Goal: Task Accomplishment & Management: Complete application form

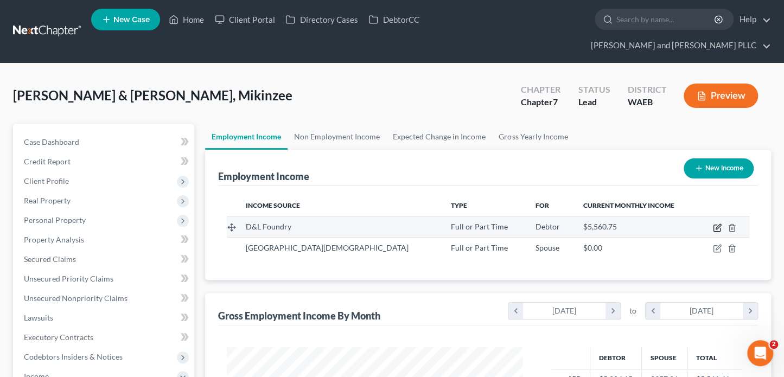
scroll to position [193, 317]
click at [720, 224] on icon "button" at bounding box center [718, 226] width 5 height 5
select select "0"
select select "50"
select select "2"
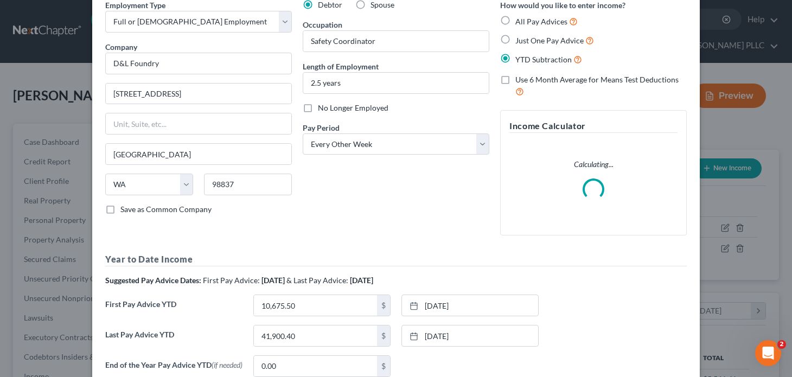
scroll to position [157, 0]
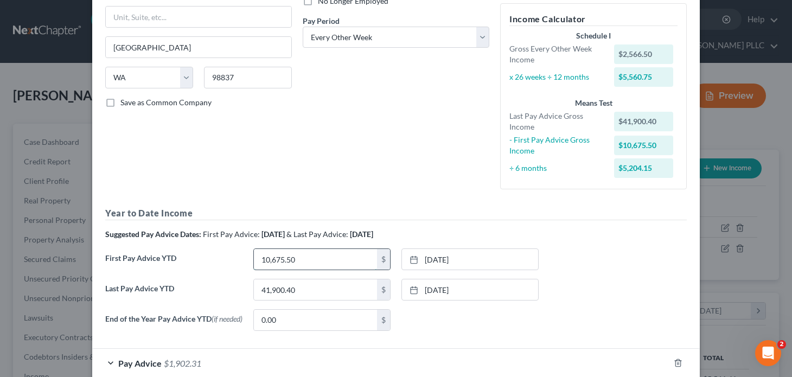
click at [302, 260] on input "10,675.50" at bounding box center [315, 259] width 123 height 21
type input "13,242"
click at [436, 260] on link "[DATE]" at bounding box center [470, 259] width 136 height 21
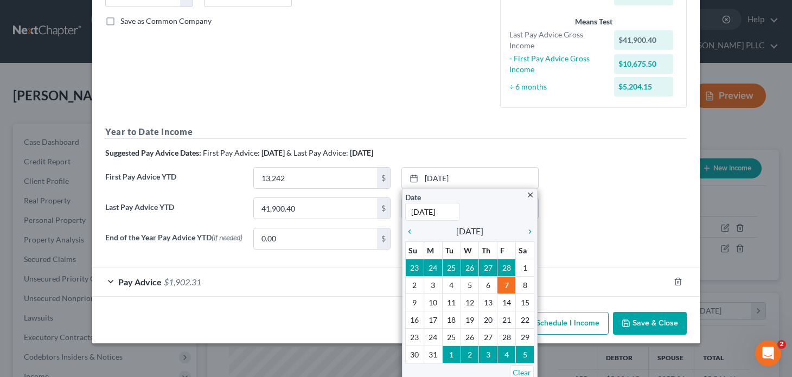
scroll to position [242, 0]
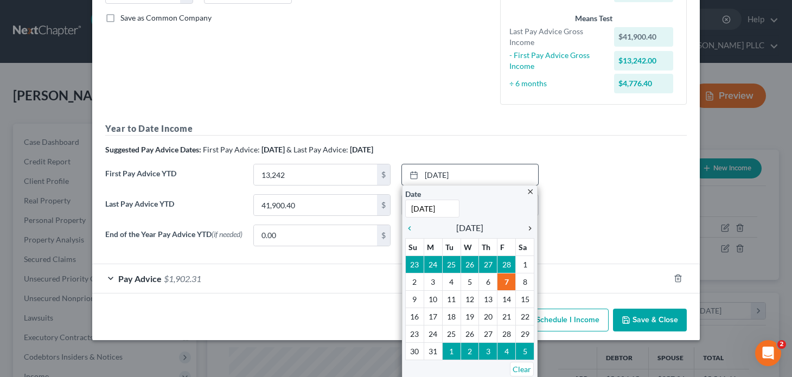
click at [521, 225] on icon "chevron_right" at bounding box center [528, 228] width 14 height 9
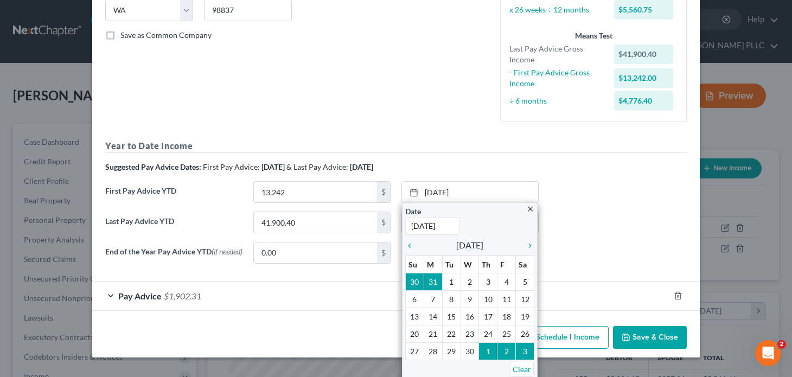
scroll to position [219, 0]
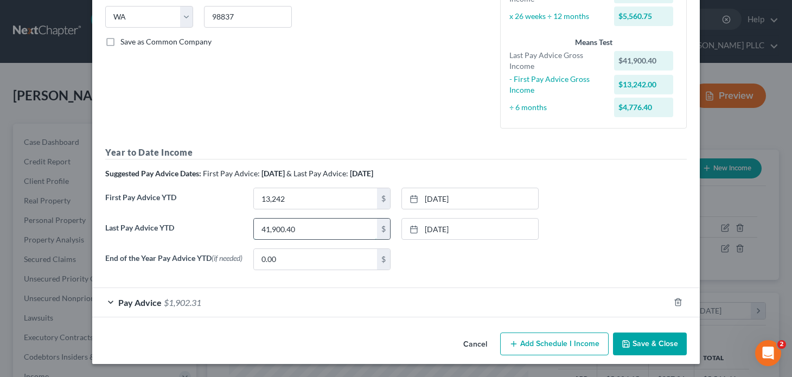
click at [302, 224] on input "41,900.40" at bounding box center [315, 229] width 123 height 21
type input "47,714.60"
click at [453, 226] on link "[DATE]" at bounding box center [470, 229] width 136 height 21
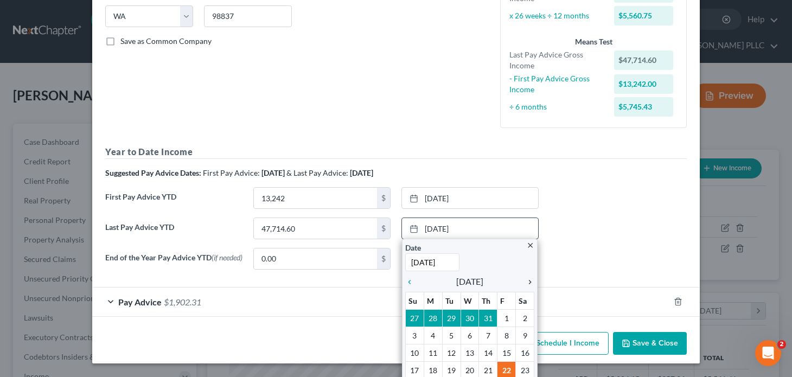
click at [524, 278] on icon "chevron_right" at bounding box center [528, 282] width 14 height 9
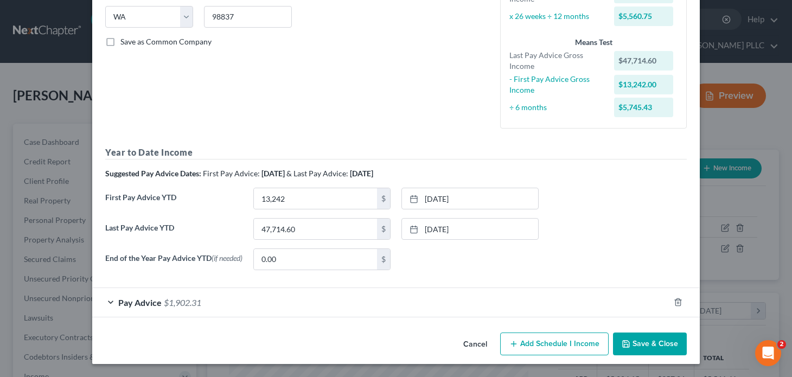
click at [644, 340] on button "Save & Close" at bounding box center [650, 344] width 74 height 23
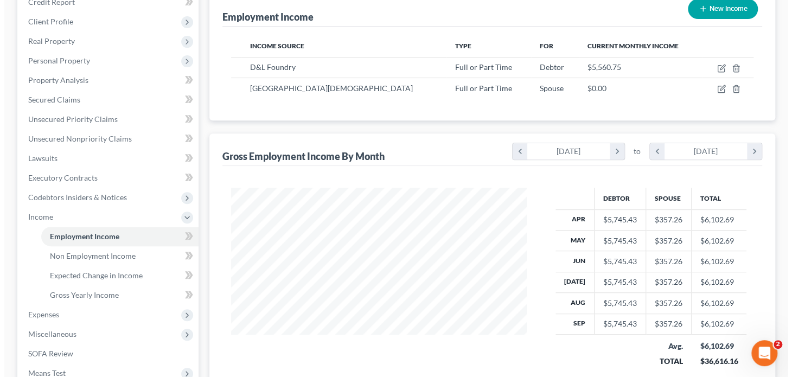
scroll to position [0, 0]
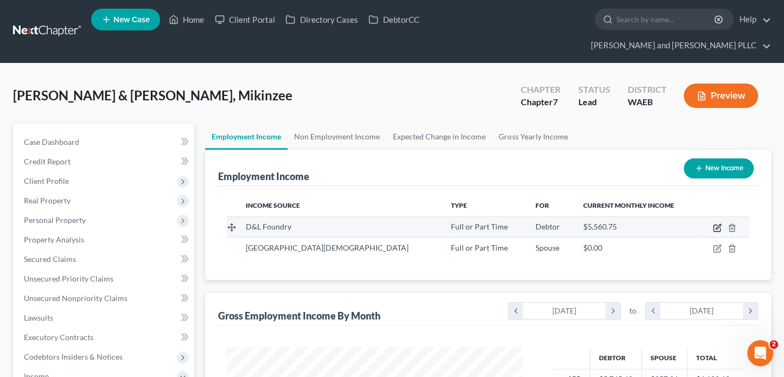
click at [716, 224] on icon "button" at bounding box center [718, 226] width 5 height 5
select select "0"
select select "50"
select select "2"
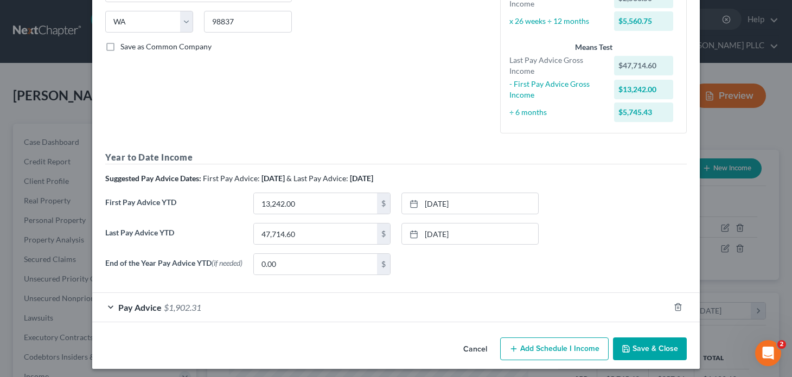
scroll to position [217, 0]
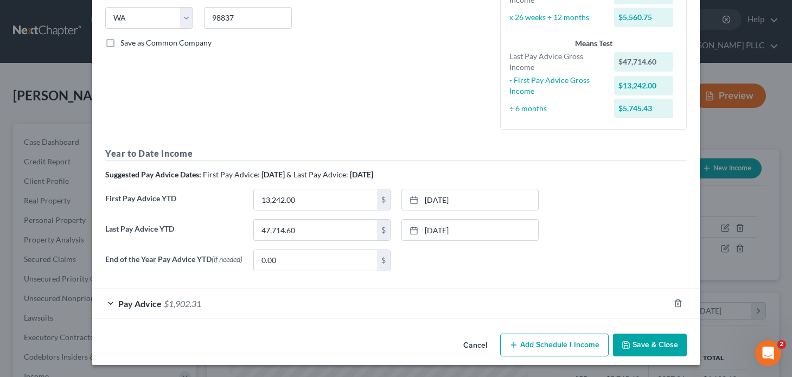
click at [110, 307] on div "Pay Advice $1,902.31" at bounding box center [381, 303] width 578 height 29
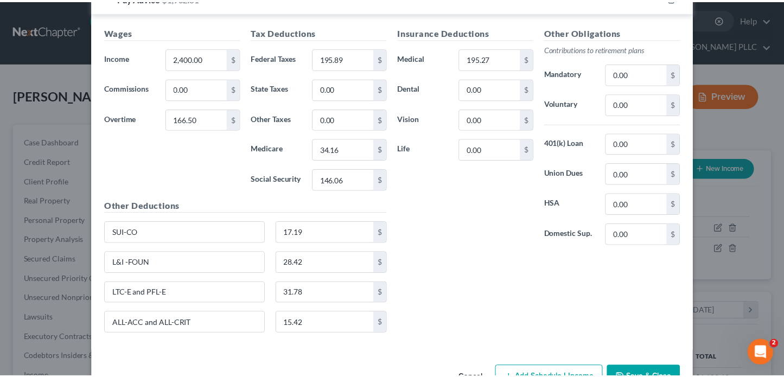
scroll to position [555, 0]
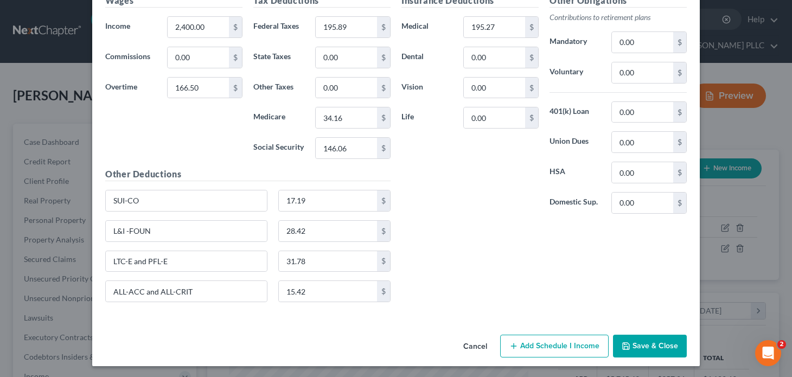
click at [629, 346] on button "Save & Close" at bounding box center [650, 346] width 74 height 23
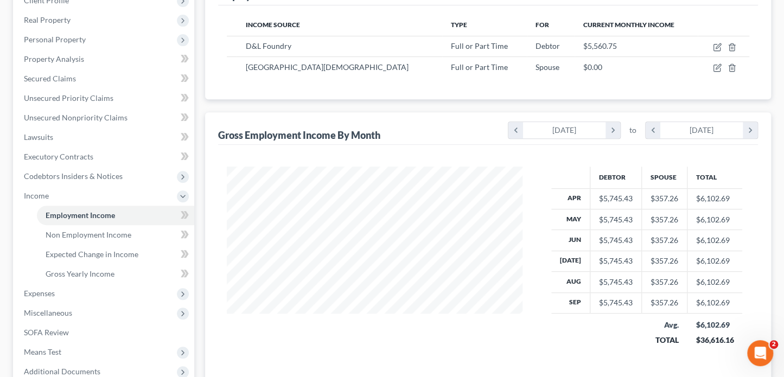
scroll to position [276, 0]
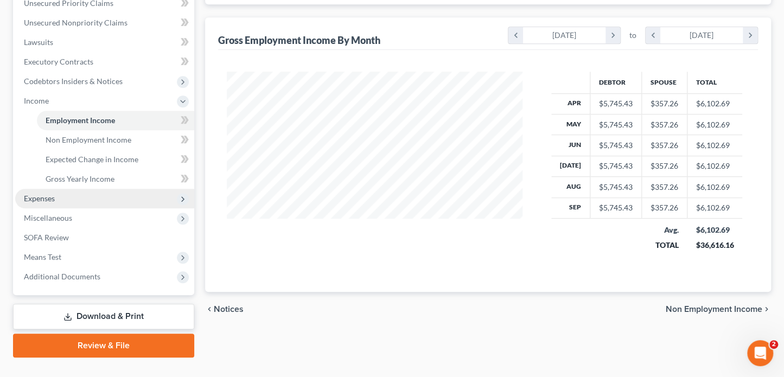
click at [28, 194] on span "Expenses" at bounding box center [39, 198] width 31 height 9
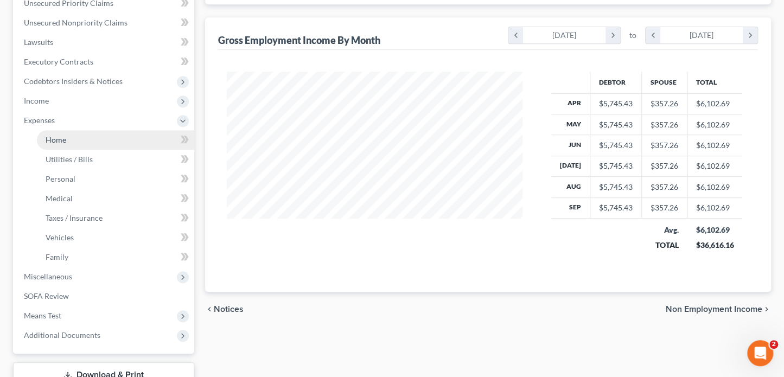
click at [62, 135] on span "Home" at bounding box center [56, 139] width 21 height 9
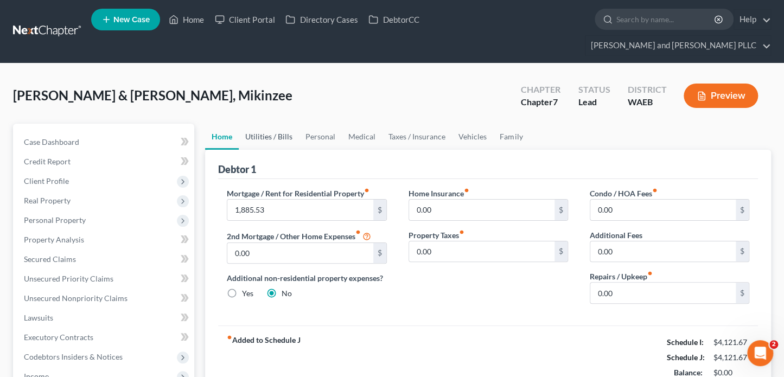
click at [273, 124] on link "Utilities / Bills" at bounding box center [269, 137] width 60 height 26
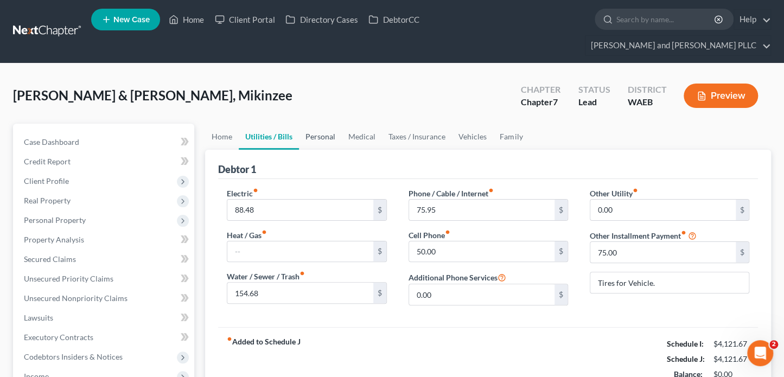
click at [316, 124] on link "Personal" at bounding box center [320, 137] width 43 height 26
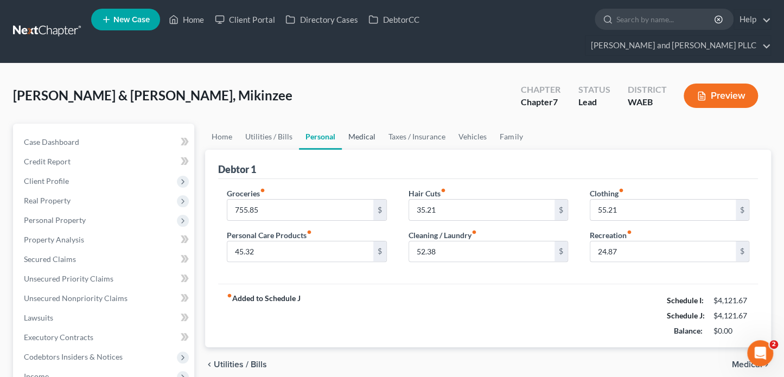
click at [345, 124] on link "Medical" at bounding box center [362, 137] width 40 height 26
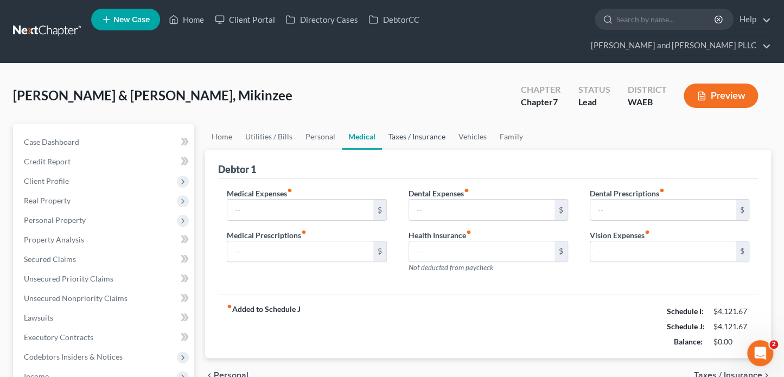
click at [392, 124] on link "Taxes / Insurance" at bounding box center [417, 137] width 70 height 26
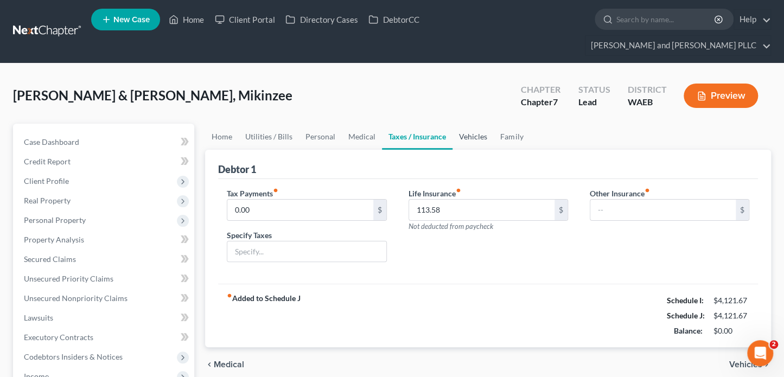
click at [462, 124] on link "Vehicles" at bounding box center [473, 137] width 41 height 26
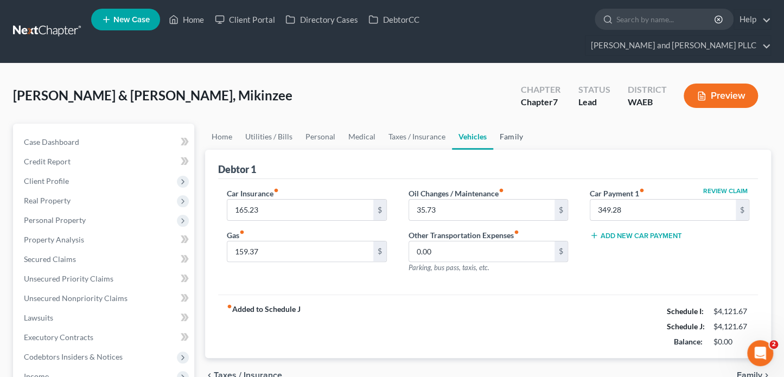
click at [510, 124] on link "Family" at bounding box center [511, 137] width 36 height 26
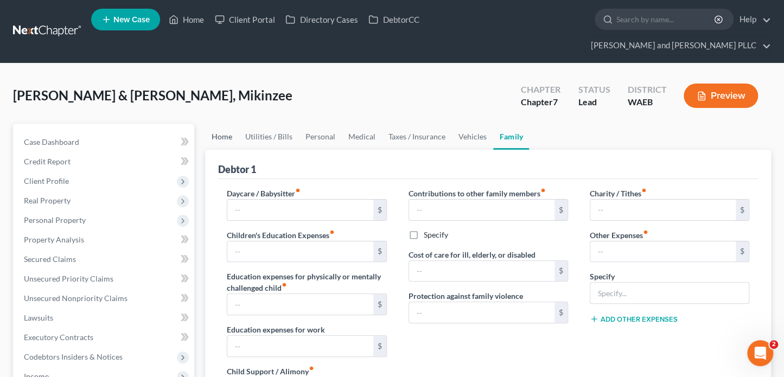
click at [217, 124] on link "Home" at bounding box center [222, 137] width 34 height 26
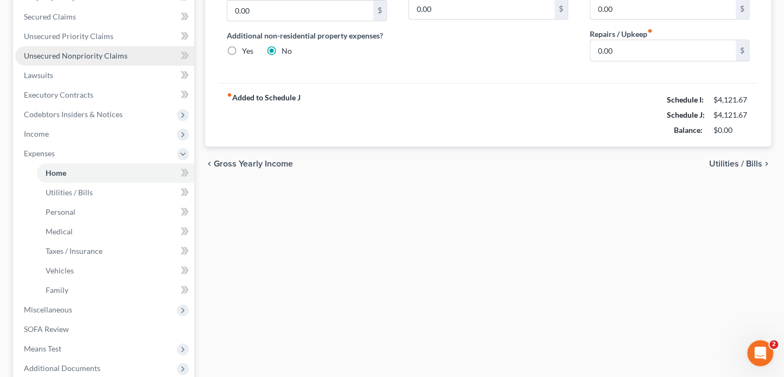
scroll to position [271, 0]
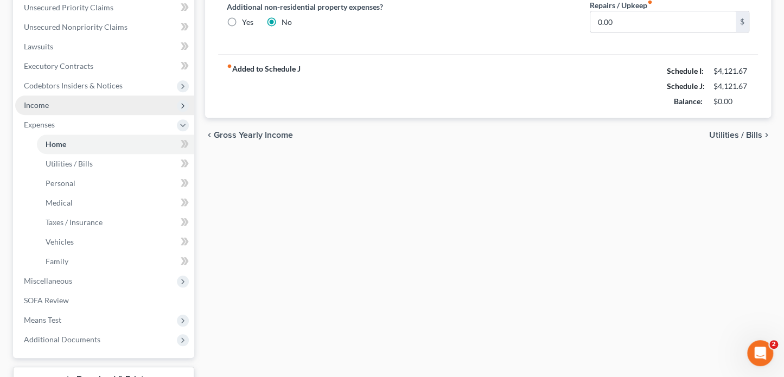
click at [53, 96] on span "Income" at bounding box center [104, 106] width 179 height 20
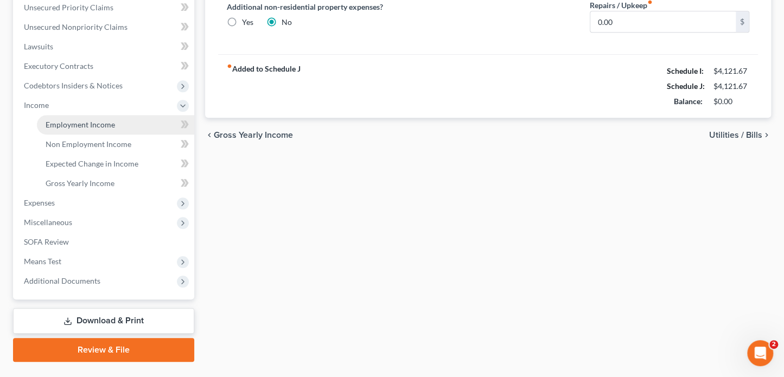
click at [59, 120] on span "Employment Income" at bounding box center [80, 124] width 69 height 9
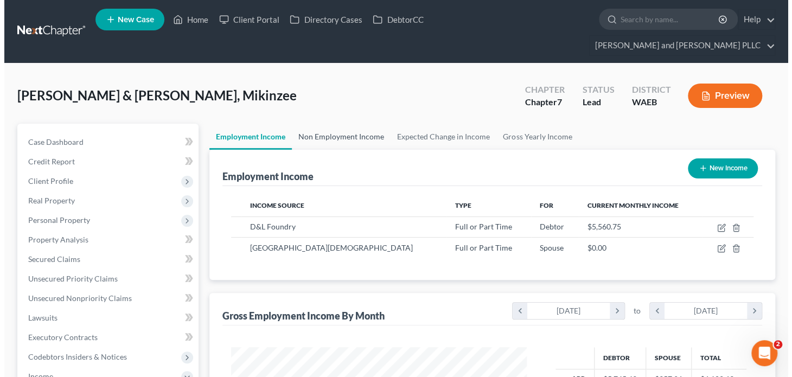
scroll to position [193, 317]
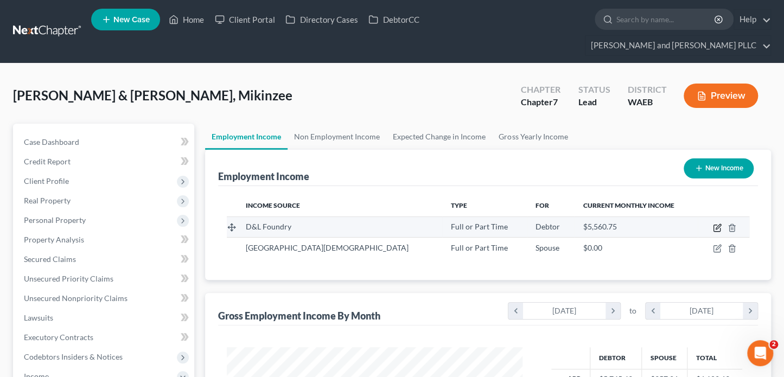
click at [718, 224] on icon "button" at bounding box center [717, 228] width 9 height 9
select select "0"
select select "50"
select select "2"
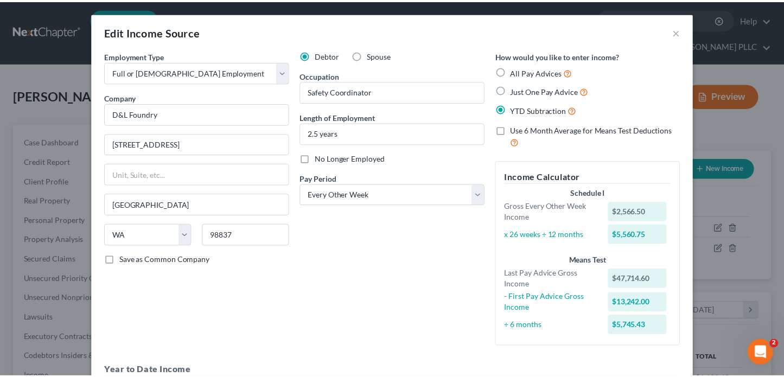
scroll to position [217, 0]
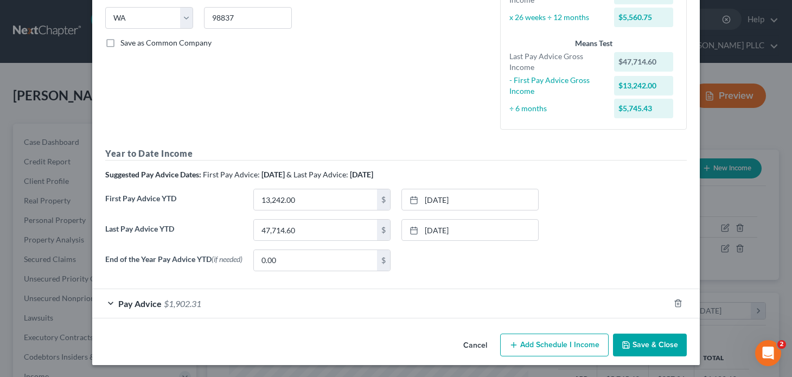
click at [479, 344] on button "Cancel" at bounding box center [475, 346] width 41 height 22
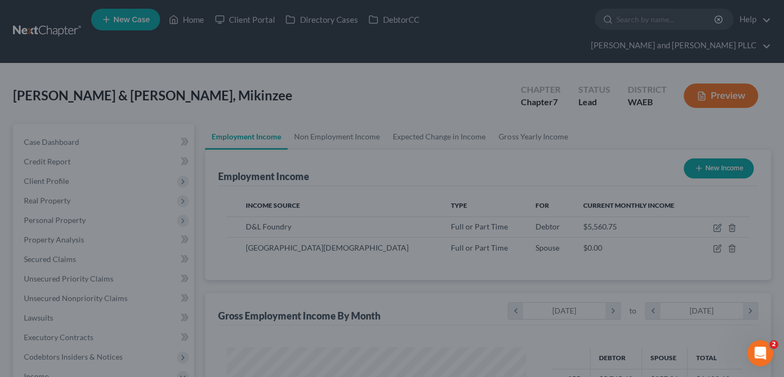
scroll to position [542610, 542487]
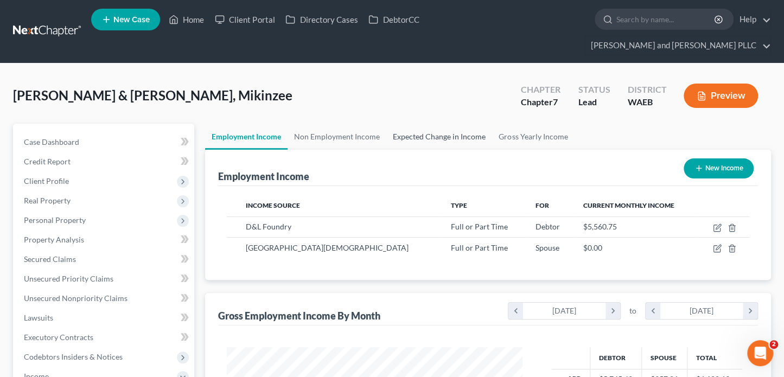
click at [477, 124] on link "Expected Change in Income" at bounding box center [439, 137] width 106 height 26
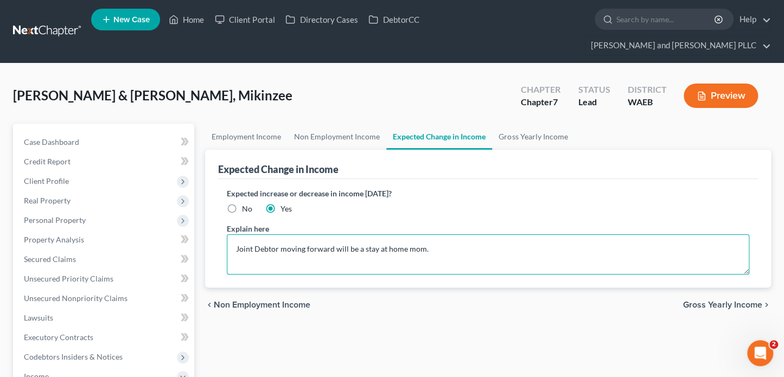
click at [441, 234] on textarea "Joint Debtor moving forward will be a stay at home mom." at bounding box center [488, 254] width 523 height 40
type textarea "Joint Debtor moving forward will be a stay at home mom. Debtor works minimal ov…"
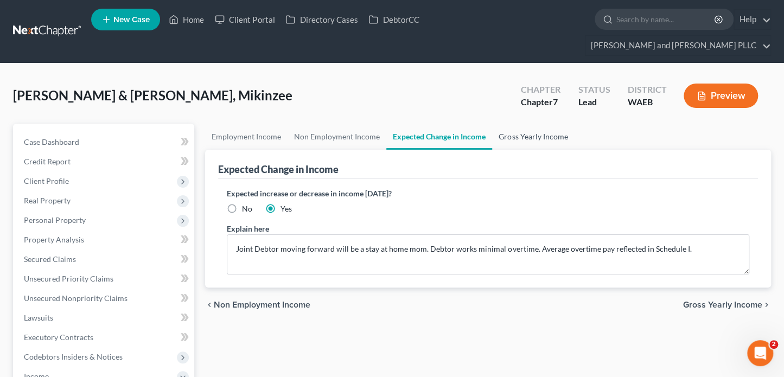
click at [534, 124] on link "Gross Yearly Income" at bounding box center [533, 137] width 82 height 26
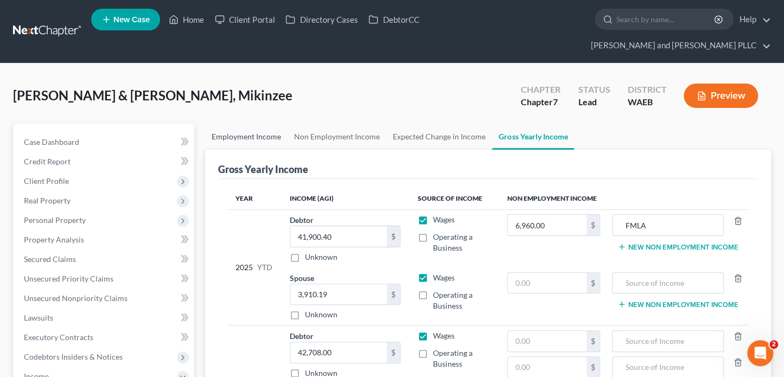
click at [246, 124] on link "Employment Income" at bounding box center [246, 137] width 83 height 26
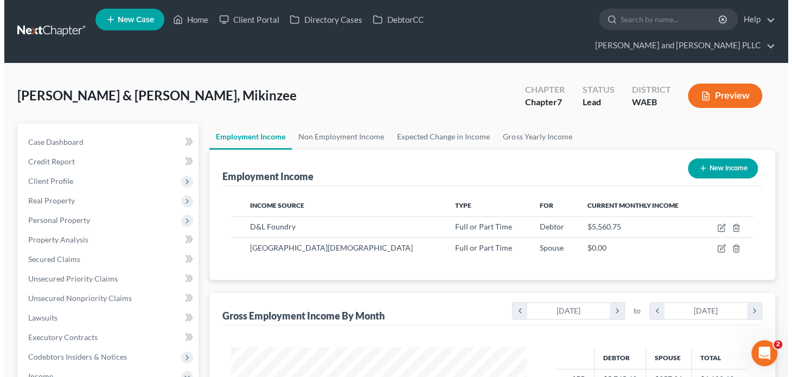
scroll to position [193, 317]
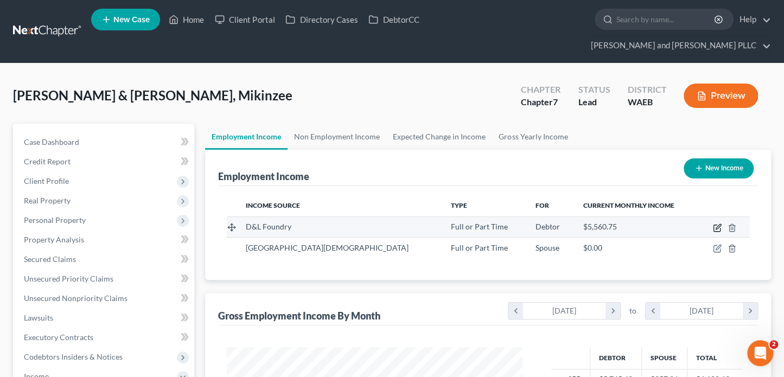
click at [718, 224] on icon "button" at bounding box center [717, 228] width 9 height 9
select select "0"
select select "50"
select select "2"
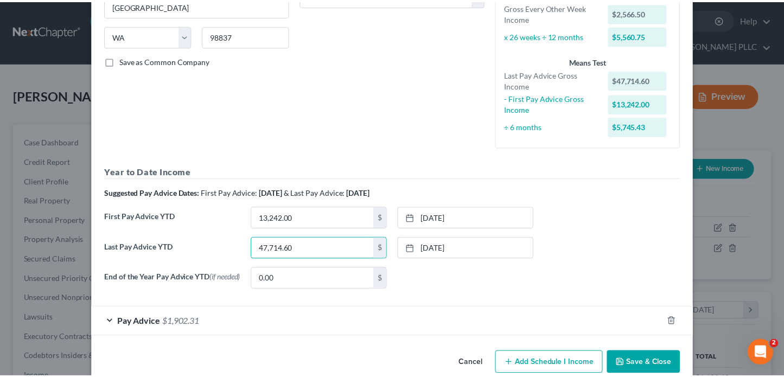
scroll to position [219, 0]
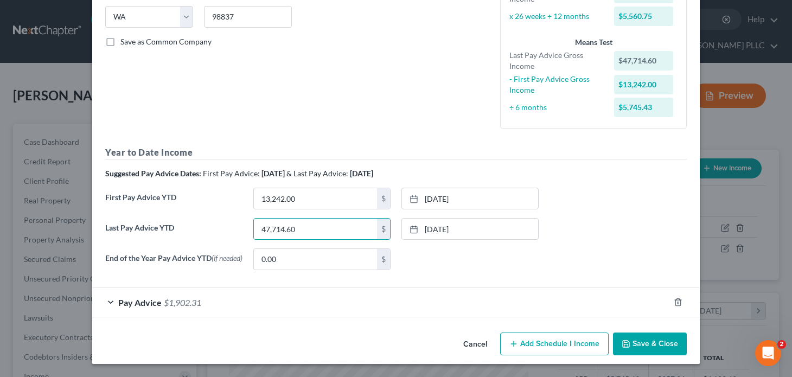
click at [650, 342] on button "Save & Close" at bounding box center [650, 344] width 74 height 23
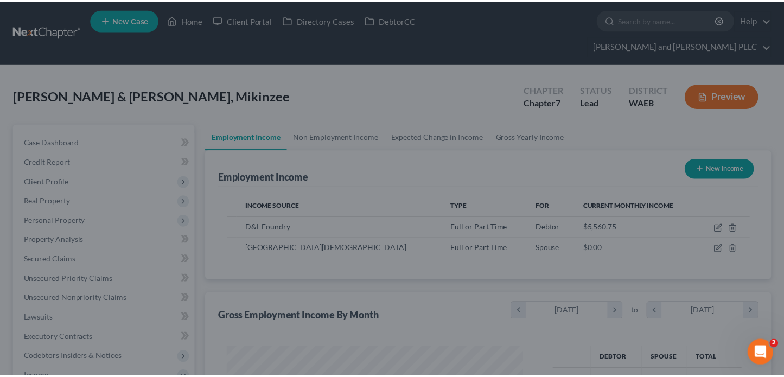
scroll to position [542610, 542487]
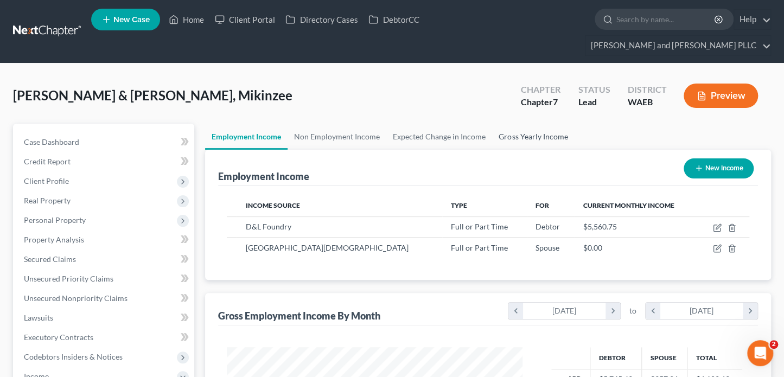
click at [522, 124] on link "Gross Yearly Income" at bounding box center [533, 137] width 82 height 26
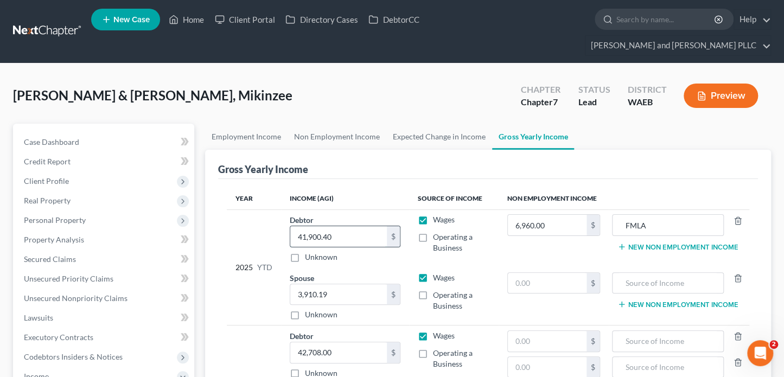
click at [344, 226] on input "41,900.40" at bounding box center [338, 236] width 97 height 21
paste input "47,714.60"
type input "47,714.60"
click at [394, 77] on div "[PERSON_NAME] & [PERSON_NAME], Mikinzee Upgraded Chapter Chapter 7 Status Lead …" at bounding box center [392, 100] width 758 height 47
click at [240, 124] on link "Employment Income" at bounding box center [246, 137] width 83 height 26
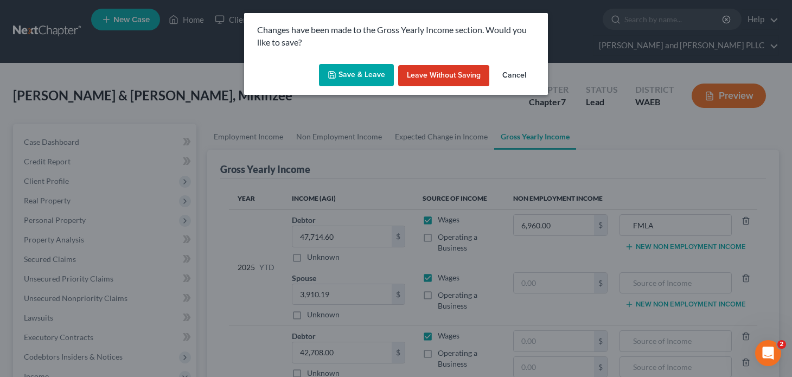
click at [343, 74] on button "Save & Leave" at bounding box center [356, 75] width 75 height 23
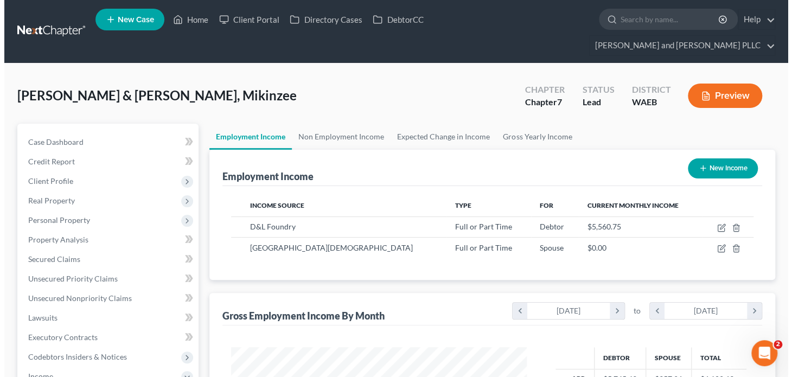
scroll to position [193, 317]
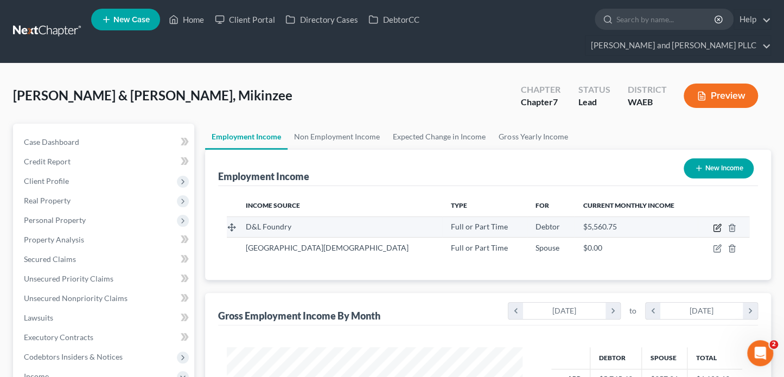
click at [717, 224] on icon "button" at bounding box center [717, 228] width 9 height 9
select select "0"
select select "50"
select select "2"
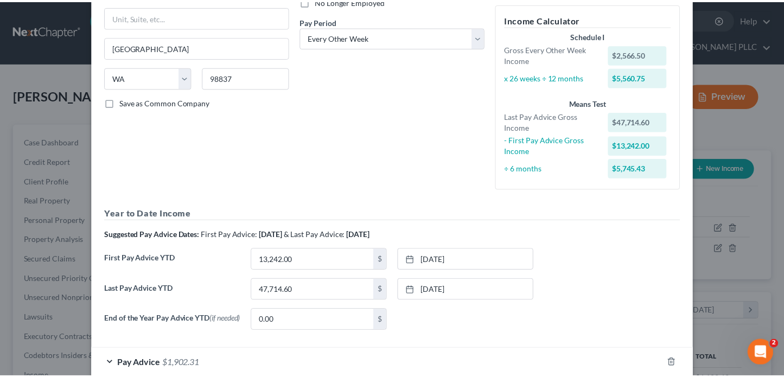
scroll to position [219, 0]
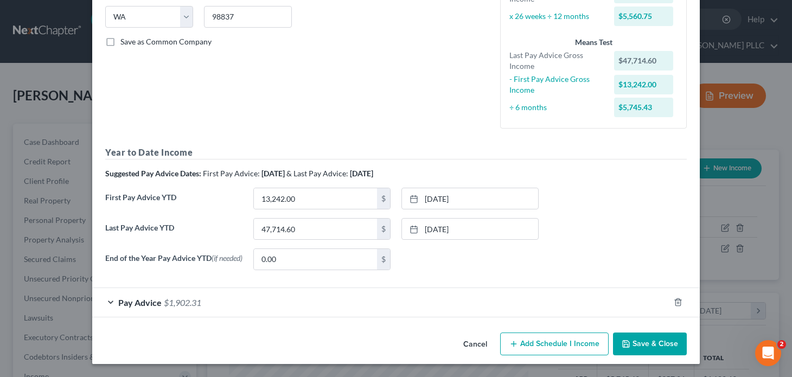
click at [479, 341] on button "Cancel" at bounding box center [475, 345] width 41 height 22
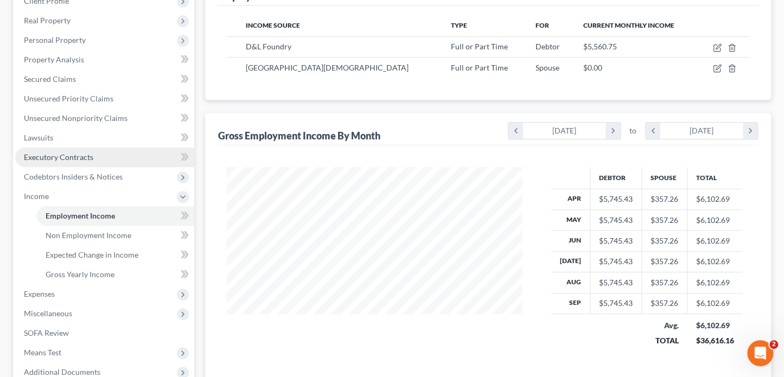
scroll to position [271, 0]
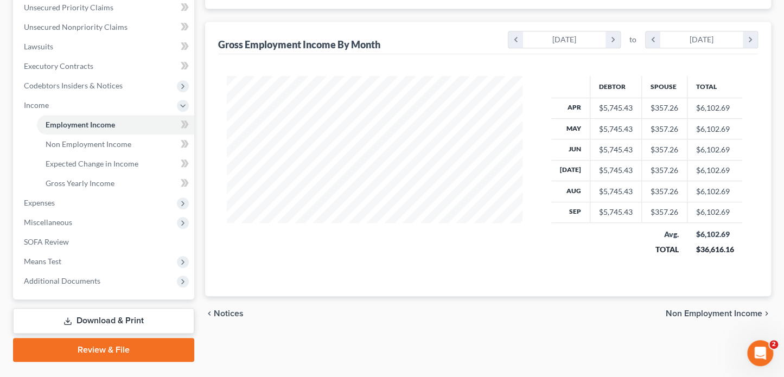
click at [31, 172] on ul "Employment Income Non Employment Income Expected Change in Income Gross Yearly …" at bounding box center [104, 154] width 179 height 78
click at [30, 198] on span "Expenses" at bounding box center [39, 202] width 31 height 9
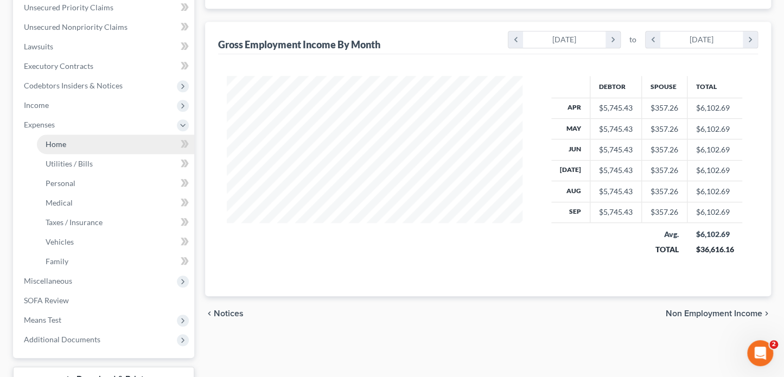
click at [62, 140] on span "Home" at bounding box center [56, 144] width 21 height 9
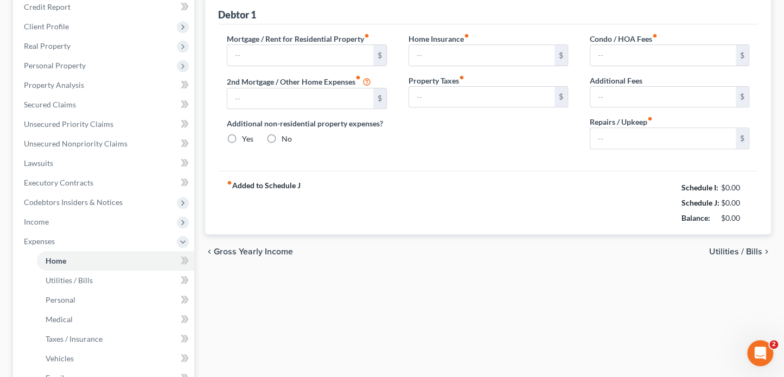
type input "1,885.53"
type input "0.00"
radio input "true"
type input "0.00"
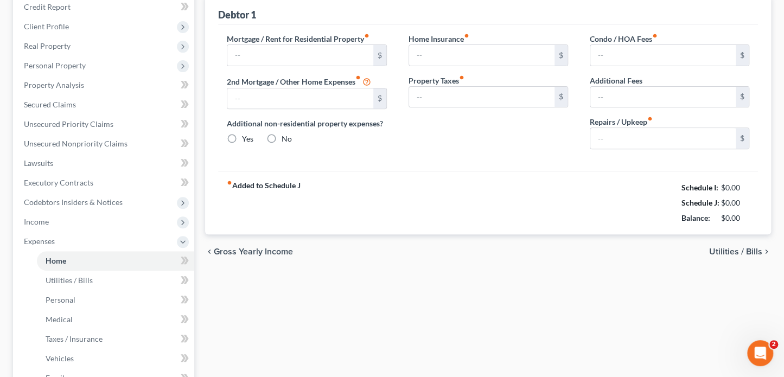
type input "0.00"
